Goal: Register for event/course

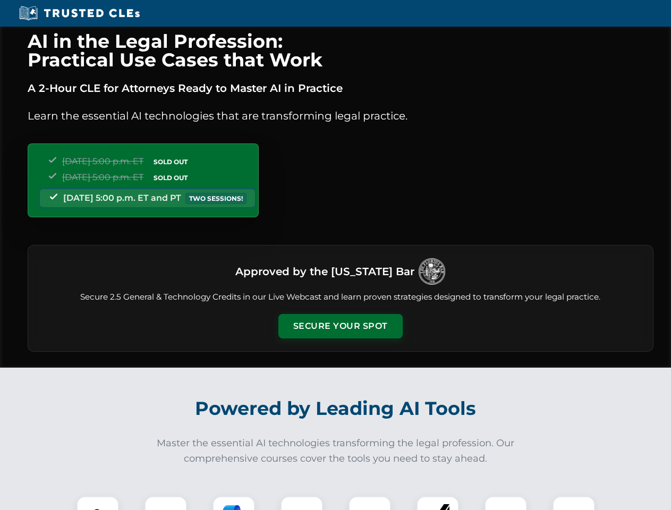
click at [340, 326] on button "Secure Your Spot" at bounding box center [341, 326] width 124 height 24
click at [98, 503] on img at bounding box center [97, 517] width 31 height 31
